Goal: Transaction & Acquisition: Purchase product/service

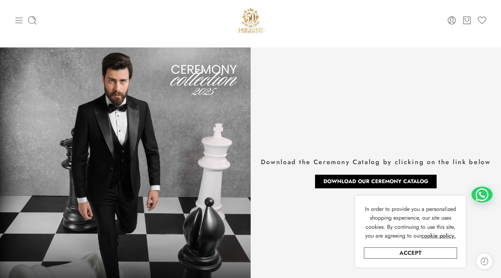
click at [15, 24] on icon at bounding box center [19, 20] width 10 height 10
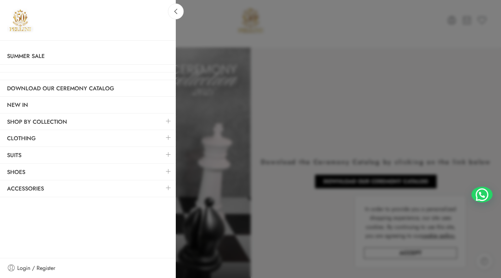
click at [167, 138] on link at bounding box center [168, 137] width 15 height 15
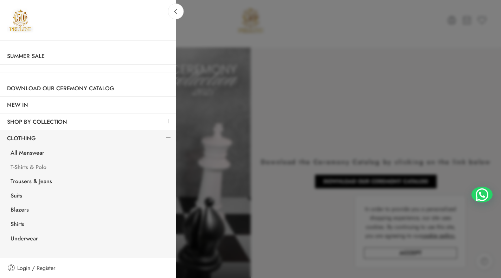
click at [41, 168] on link "T-Shirts & Polo" at bounding box center [90, 168] width 172 height 14
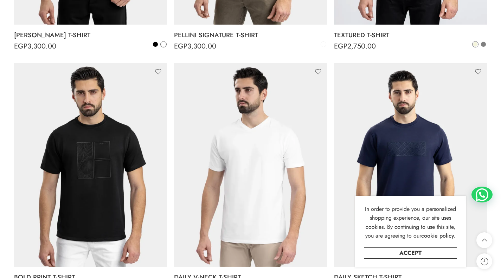
scroll to position [329, 0]
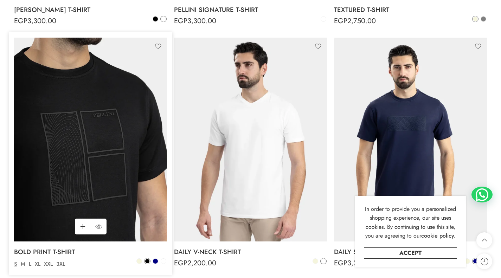
click at [126, 177] on img at bounding box center [90, 140] width 153 height 204
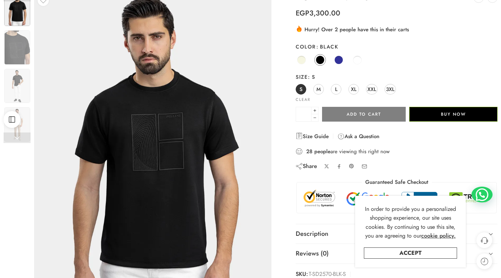
scroll to position [60, 0]
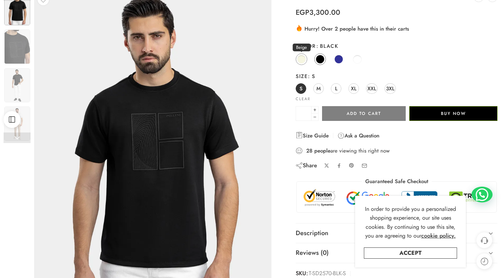
click at [301, 60] on span at bounding box center [301, 59] width 9 height 9
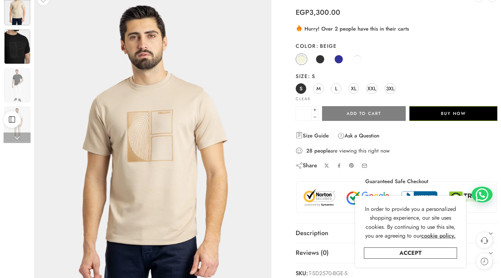
click at [21, 57] on img at bounding box center [17, 47] width 26 height 34
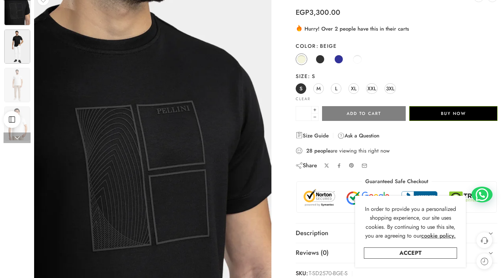
click at [23, 63] on img at bounding box center [17, 47] width 26 height 34
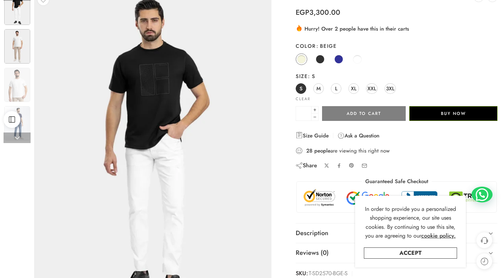
scroll to position [0, 0]
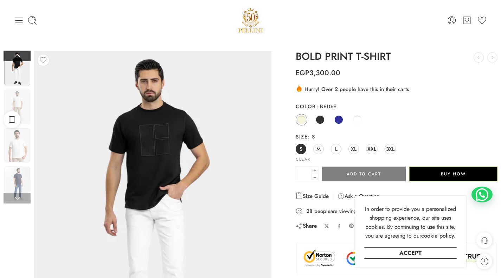
click at [17, 57] on link at bounding box center [17, 56] width 27 height 11
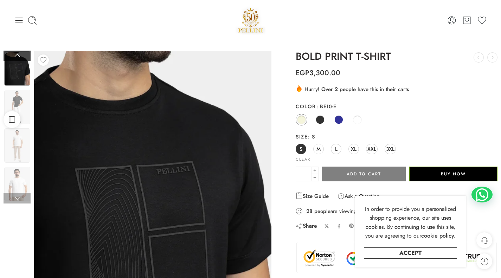
click at [17, 57] on link at bounding box center [17, 56] width 27 height 11
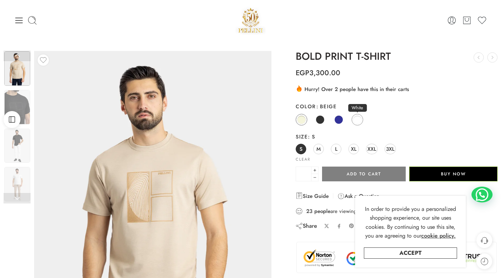
click at [356, 121] on span at bounding box center [357, 119] width 9 height 9
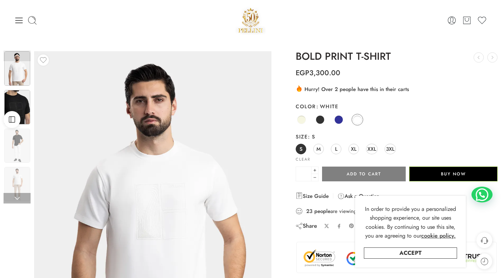
click at [14, 101] on img at bounding box center [17, 107] width 26 height 34
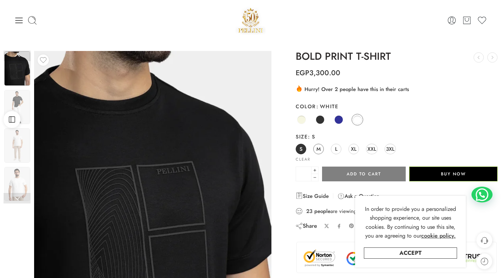
click at [320, 149] on span "M" at bounding box center [319, 148] width 4 height 9
click at [340, 120] on span at bounding box center [339, 119] width 9 height 9
click at [318, 122] on span at bounding box center [320, 119] width 9 height 9
click at [338, 119] on span at bounding box center [339, 119] width 9 height 9
click at [338, 121] on span at bounding box center [339, 119] width 9 height 9
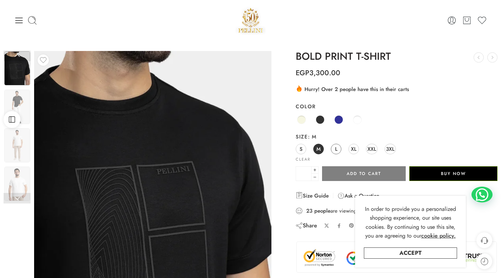
click at [335, 151] on link "L" at bounding box center [336, 149] width 11 height 11
click at [339, 120] on span at bounding box center [339, 119] width 9 height 9
